Goal: Transaction & Acquisition: Purchase product/service

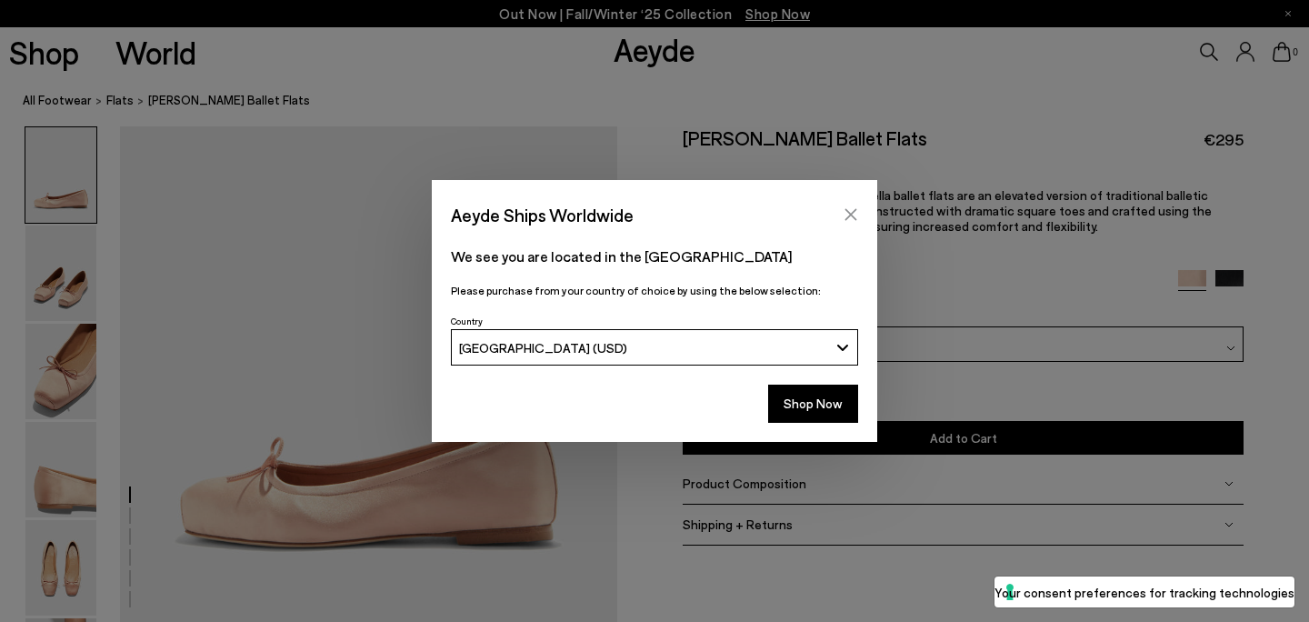
click at [852, 204] on button "Close" at bounding box center [850, 214] width 27 height 27
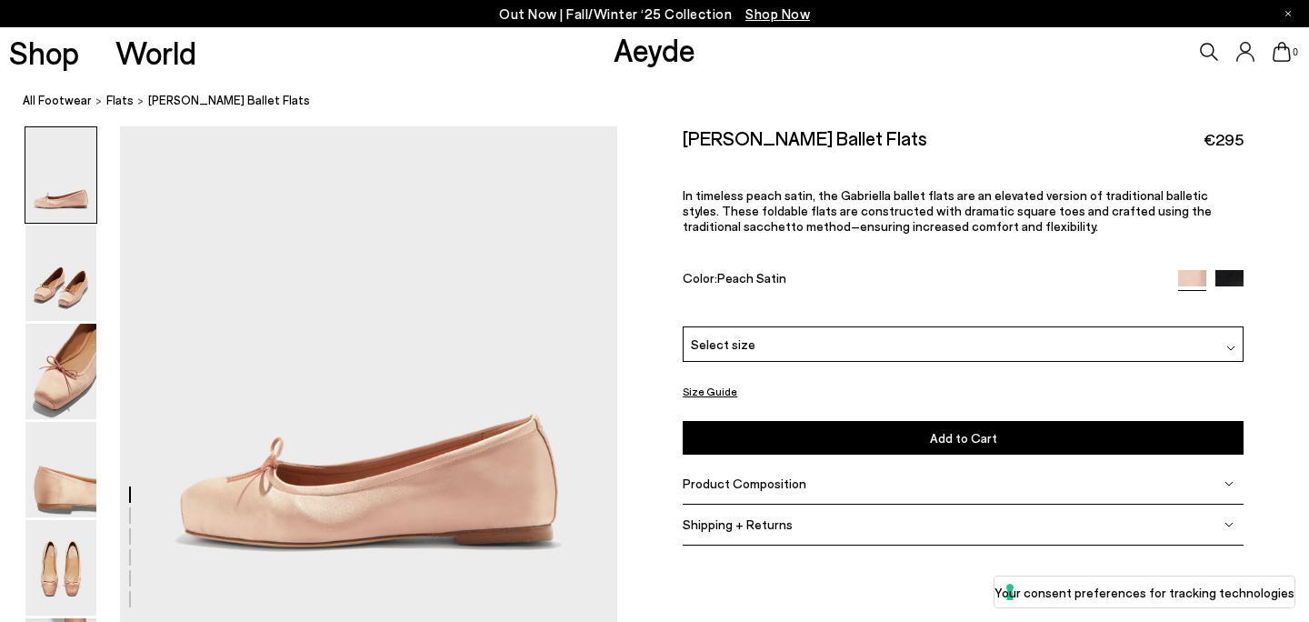
drag, startPoint x: 913, startPoint y: 146, endPoint x: 665, endPoint y: 130, distance: 248.7
click at [665, 130] on div "Size Guide Shoes Belt Our shoes come in European sizing. The easiest way to mea…" at bounding box center [963, 344] width 692 height 437
copy h2 "[PERSON_NAME] Ballet Flats"
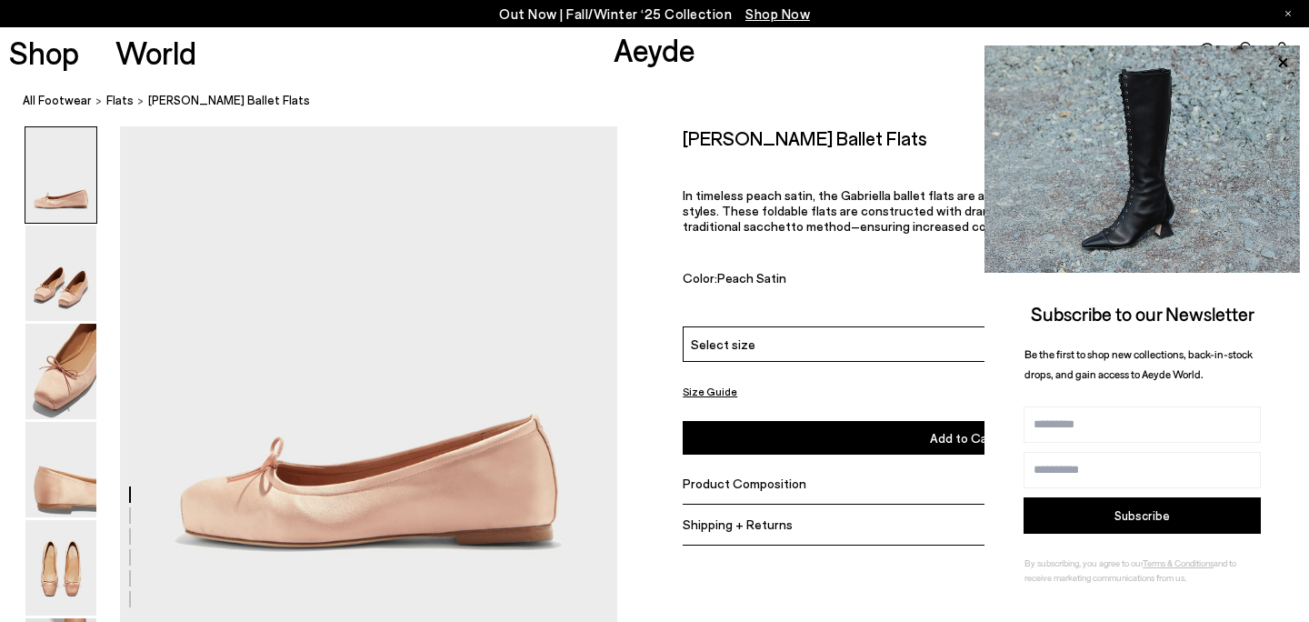
click at [723, 320] on div "[PERSON_NAME] Ballet Flats €295 In timeless peach satin, the Gabriella ballet f…" at bounding box center [963, 226] width 561 height 200
click at [1292, 67] on icon at bounding box center [1283, 63] width 24 height 24
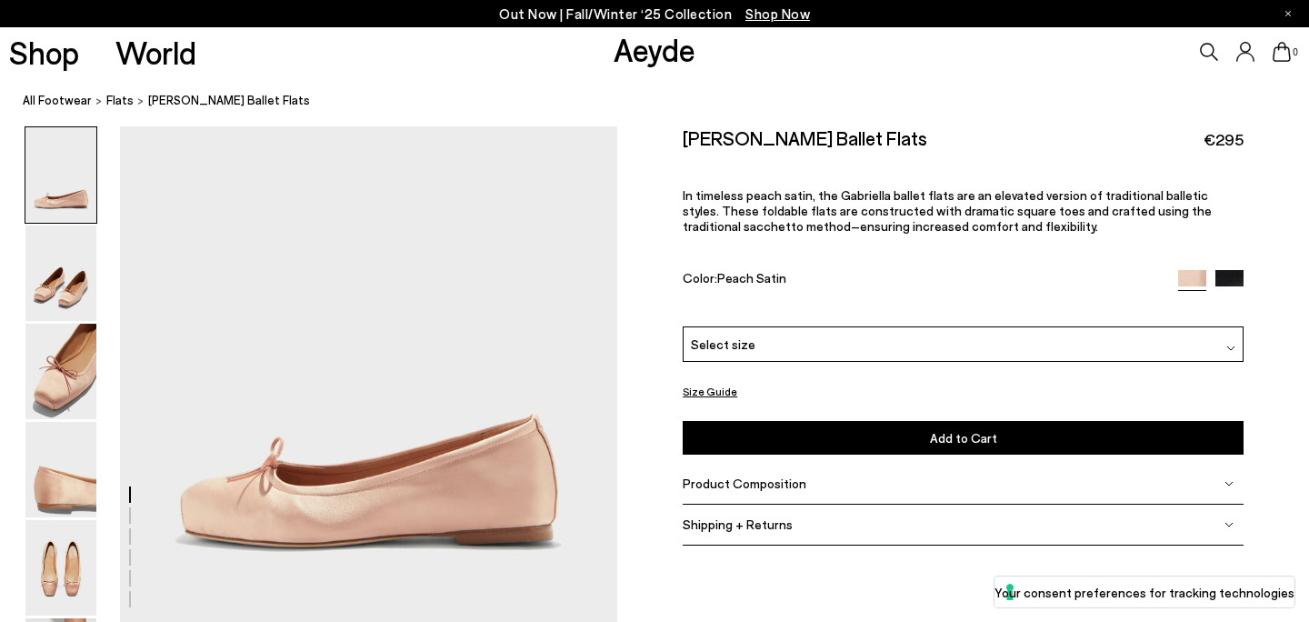
click at [1220, 134] on span "€295" at bounding box center [1223, 139] width 40 height 23
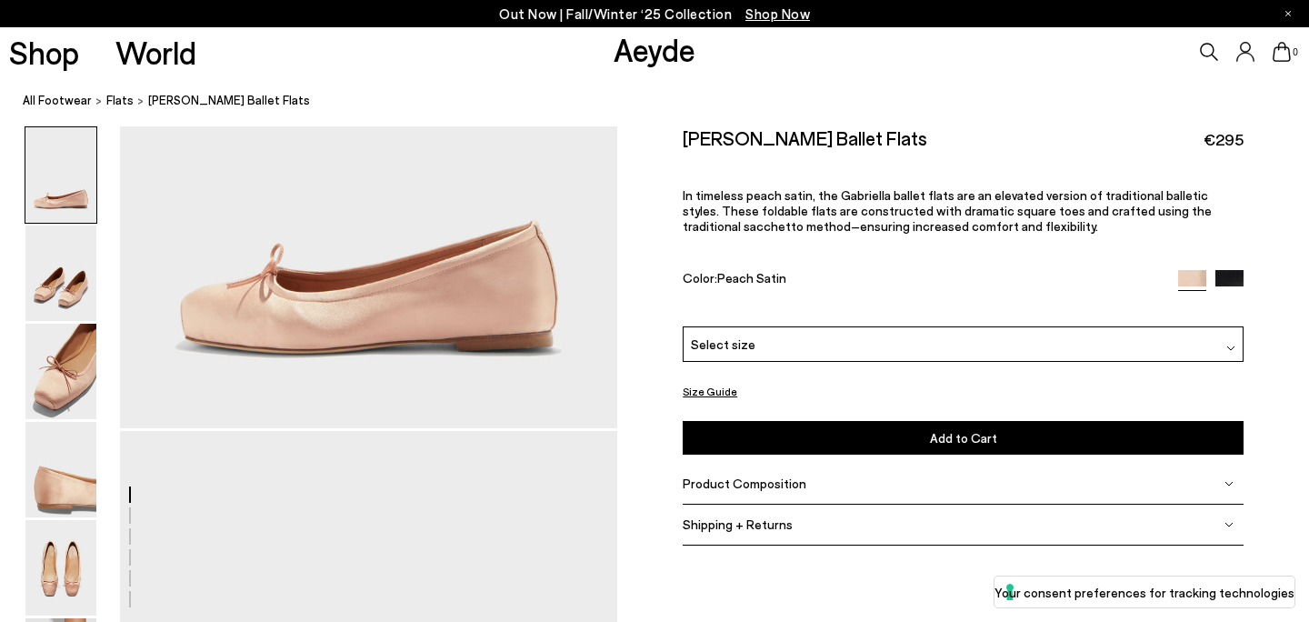
scroll to position [217, 0]
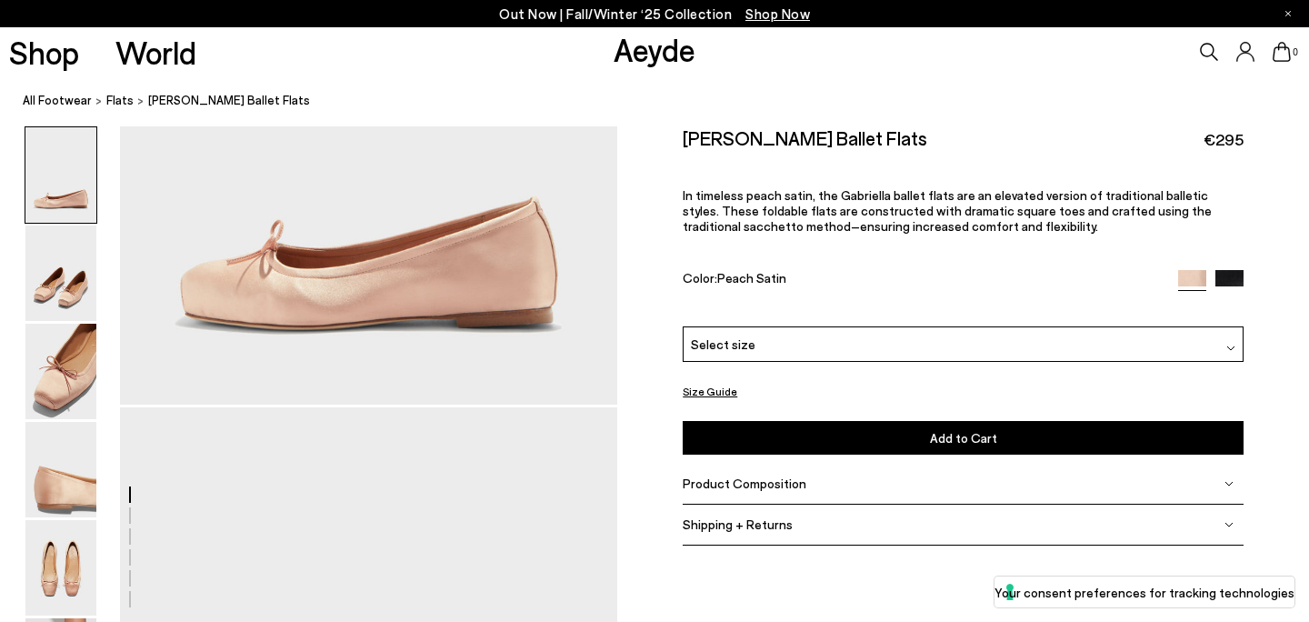
click at [919, 374] on div "Please Select a Color Peach Satin Peach Satin Black Satin Select size 36 - Out …" at bounding box center [963, 390] width 561 height 128
click at [1006, 324] on div "[PERSON_NAME] Ballet Flats €295 In timeless peach satin, the Gabriella ballet f…" at bounding box center [963, 226] width 561 height 200
click at [899, 323] on div "[PERSON_NAME] Ballet Flats €295 In timeless peach satin, the Gabriella ballet f…" at bounding box center [963, 226] width 561 height 200
click at [913, 359] on div "Select size" at bounding box center [963, 343] width 561 height 35
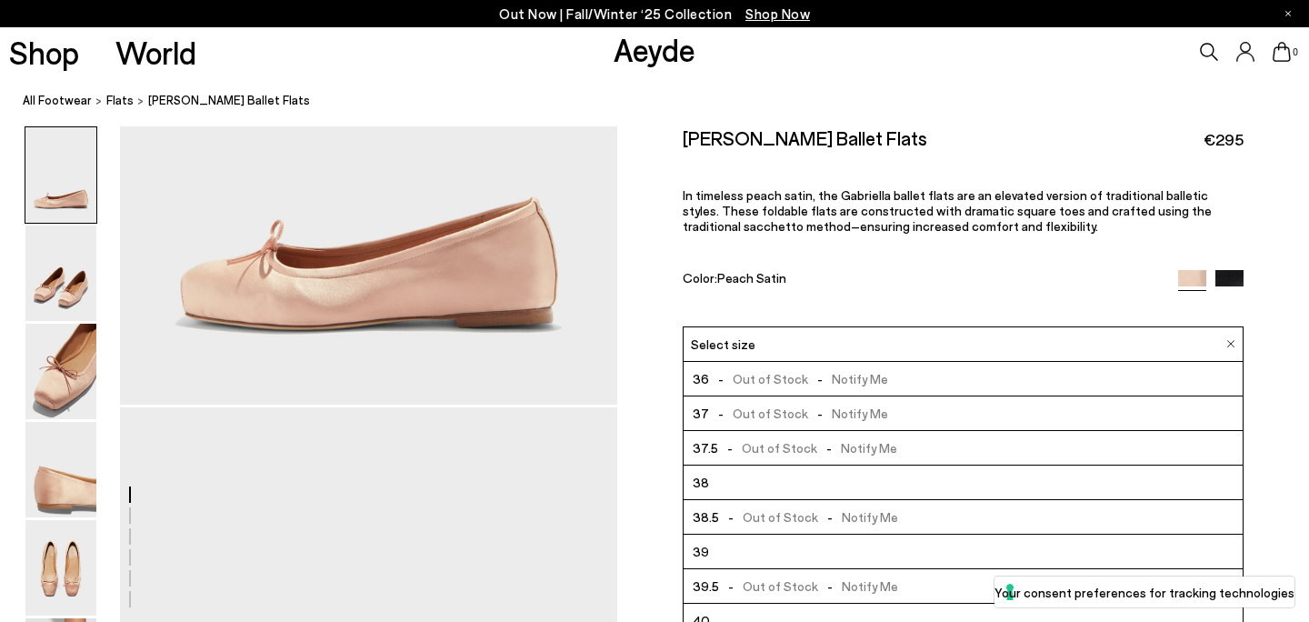
click at [882, 481] on li "38" at bounding box center [962, 482] width 559 height 35
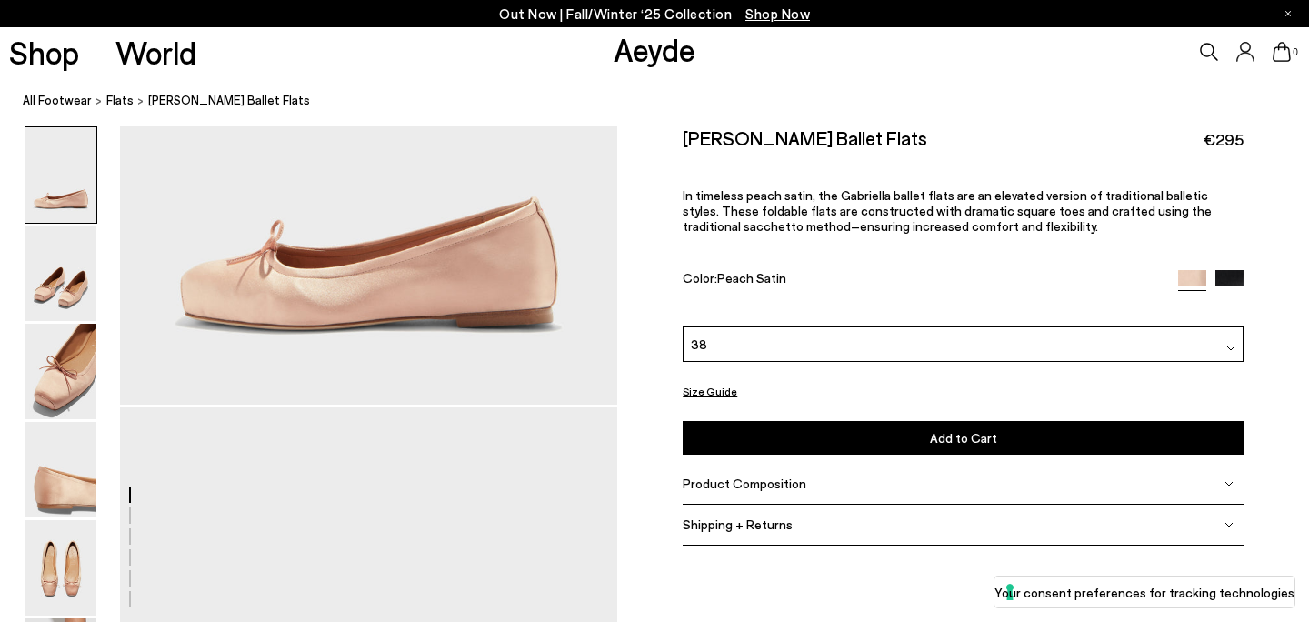
click at [873, 337] on div "38" at bounding box center [963, 343] width 561 height 35
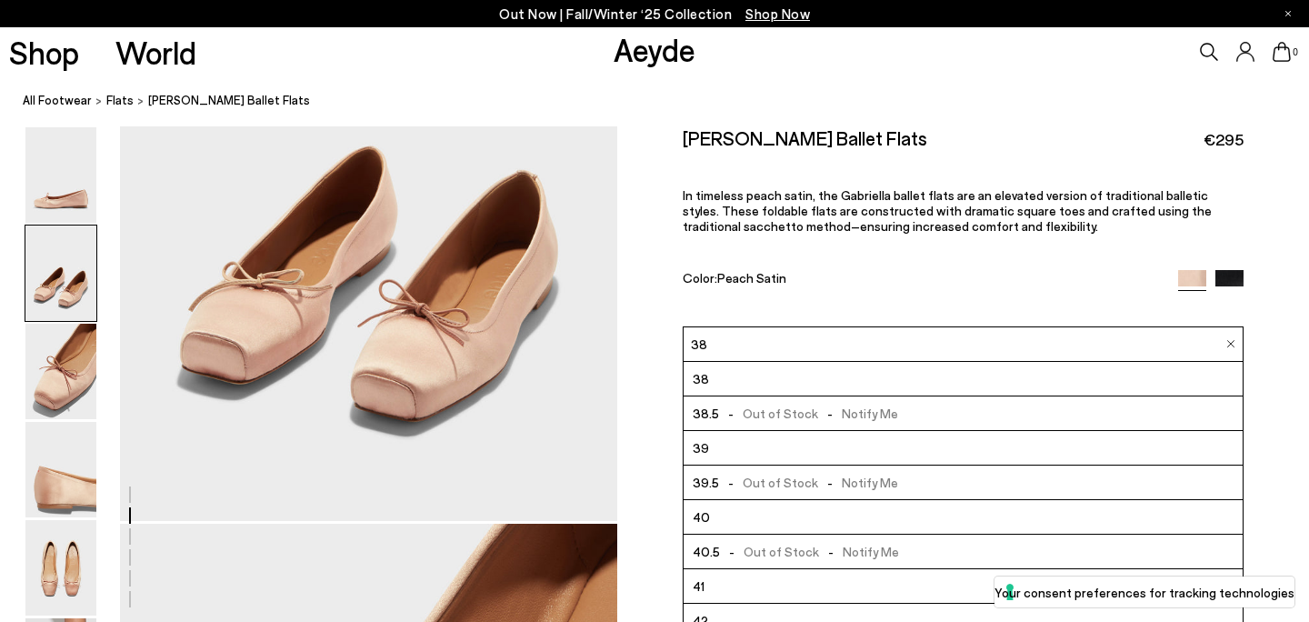
scroll to position [99, 0]
drag, startPoint x: 898, startPoint y: 143, endPoint x: 670, endPoint y: 140, distance: 228.1
click at [670, 140] on div "Size Guide Shoes Belt Our shoes come in European sizing. The easiest way to mea…" at bounding box center [963, 344] width 692 height 437
copy h2 "[PERSON_NAME] Ballet Flats"
